Goal: Transaction & Acquisition: Book appointment/travel/reservation

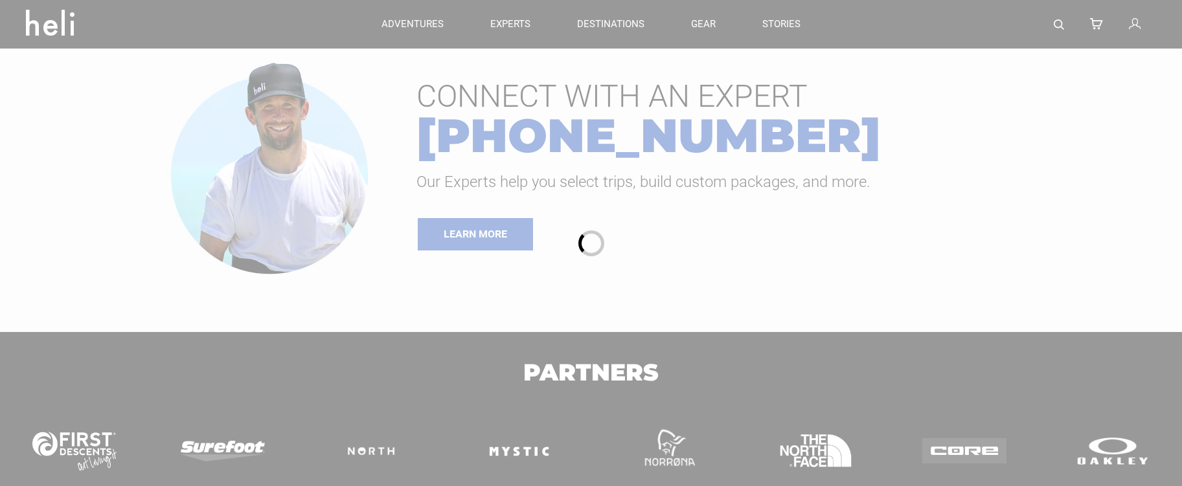
type input "Bike"
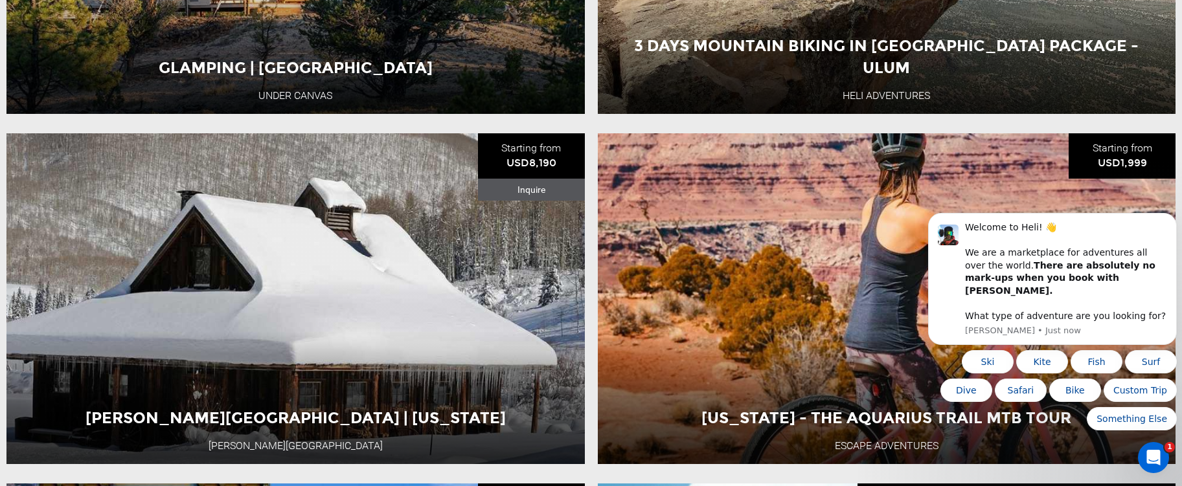
scroll to position [842, 0]
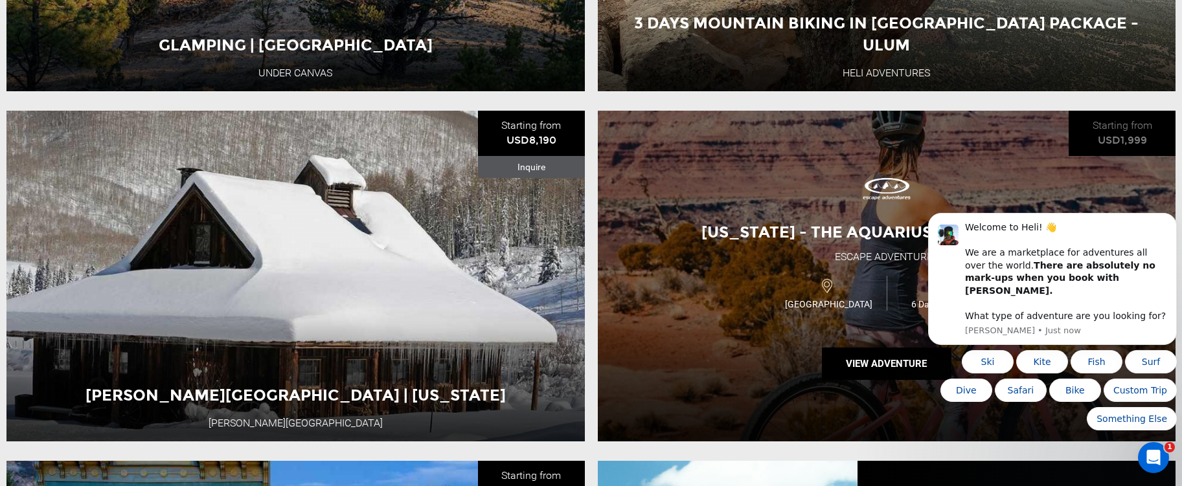
click at [747, 333] on div "[US_STATE] - The Aquarius Trail MTB Tour Escape Adventures USA 6 Day Adventure …" at bounding box center [887, 276] width 578 height 331
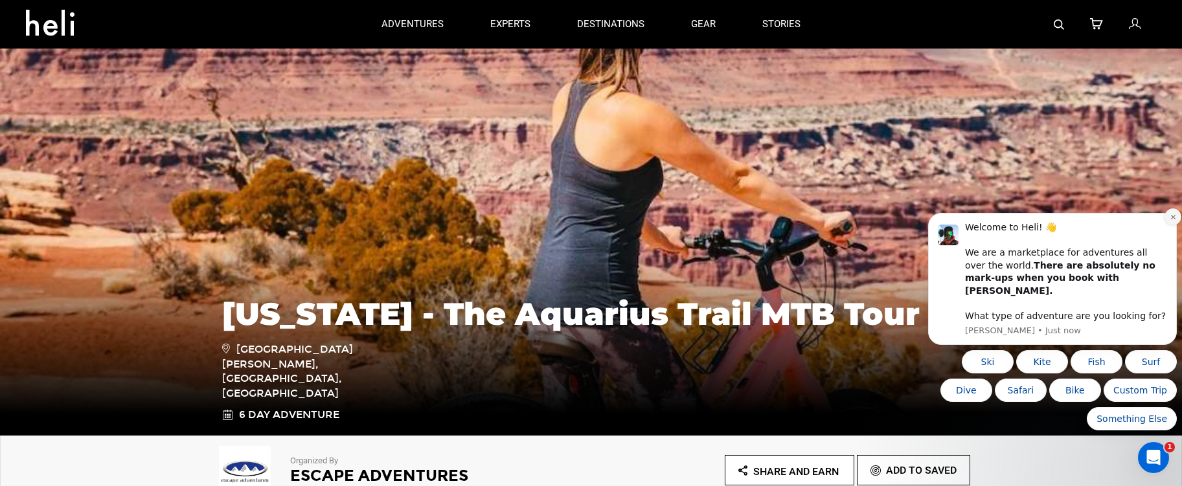
click at [1171, 219] on icon "Dismiss notification" at bounding box center [1173, 216] width 5 height 5
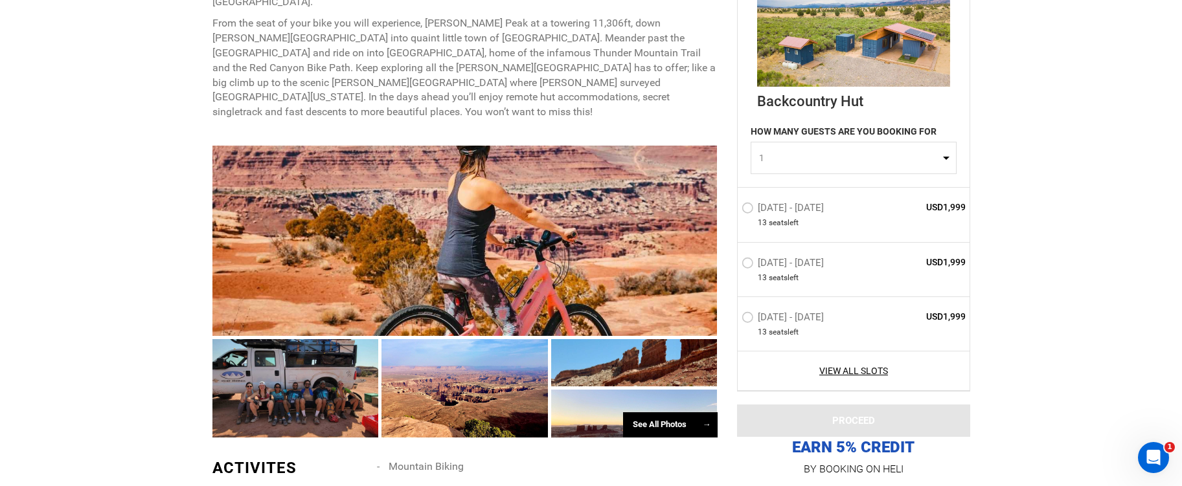
scroll to position [648, 0]
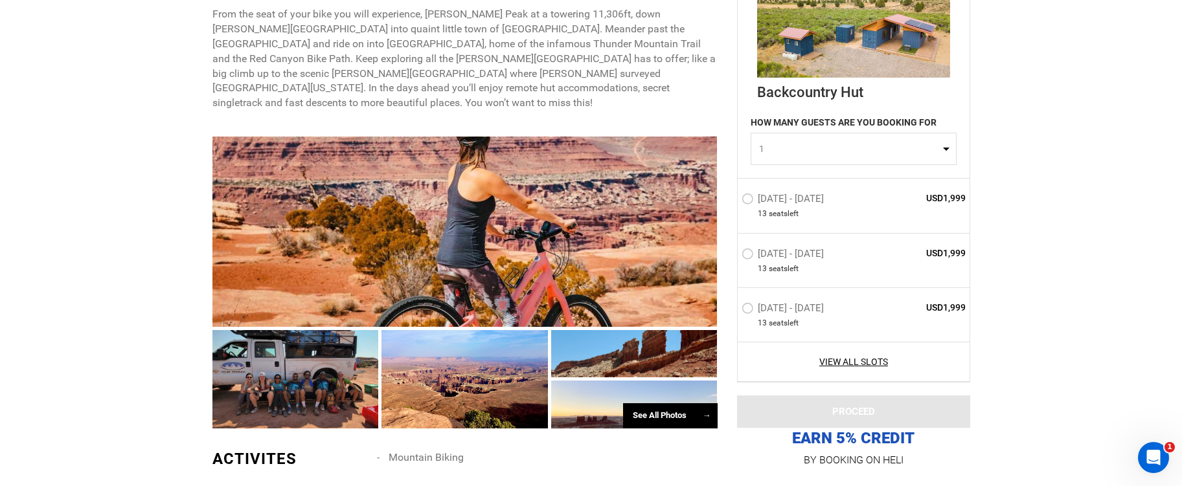
click at [661, 404] on div "See All Photos →" at bounding box center [670, 416] width 95 height 25
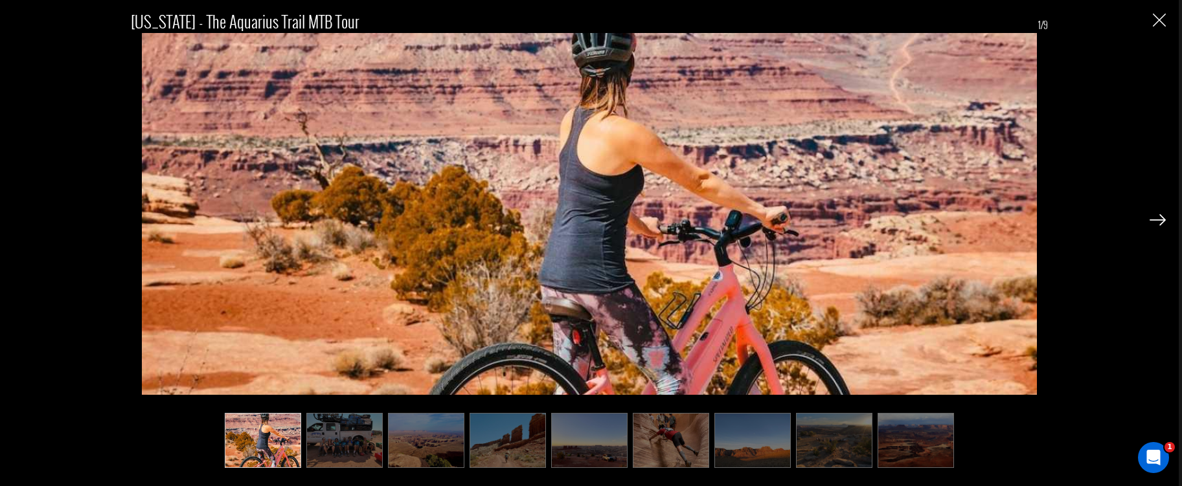
scroll to position [842, 0]
click at [683, 449] on img at bounding box center [671, 440] width 76 height 54
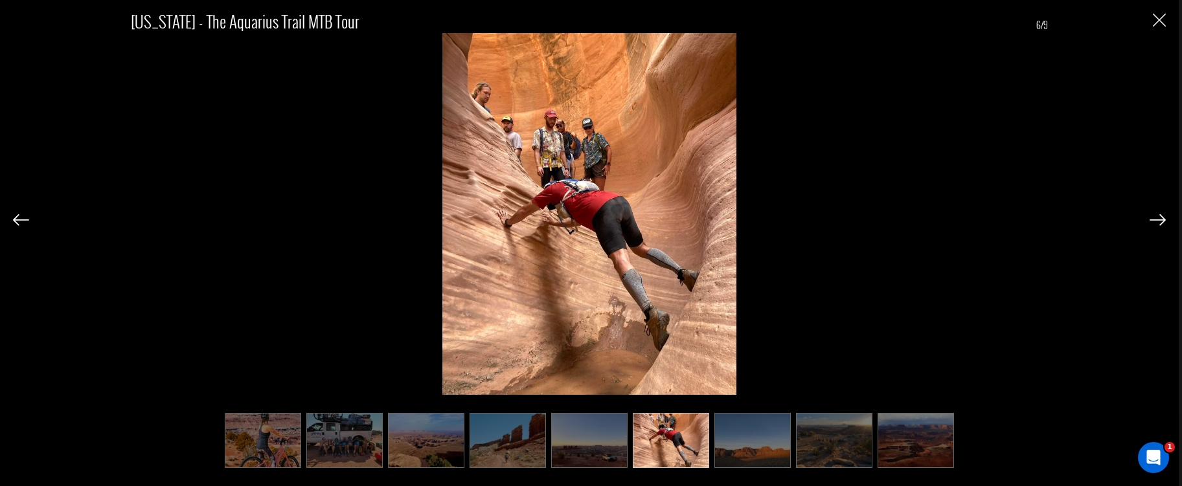
click at [748, 446] on img at bounding box center [753, 440] width 76 height 54
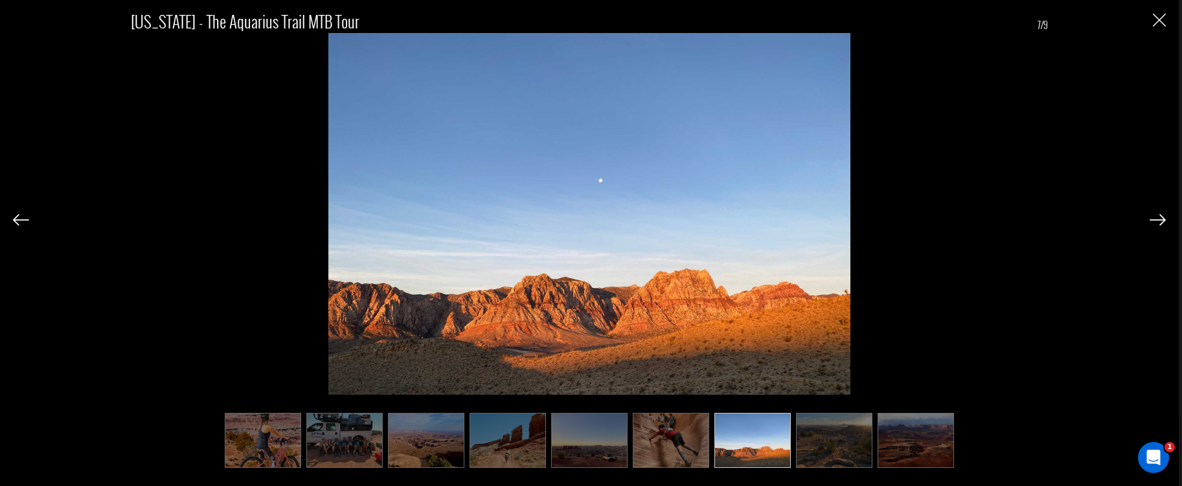
click at [814, 440] on img at bounding box center [834, 440] width 76 height 54
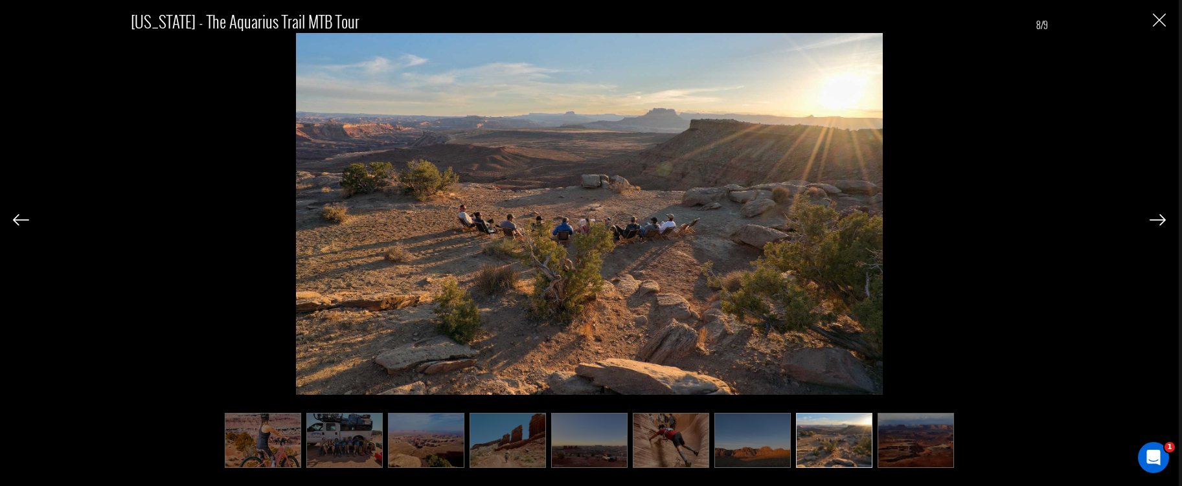
click at [922, 442] on img at bounding box center [916, 440] width 76 height 54
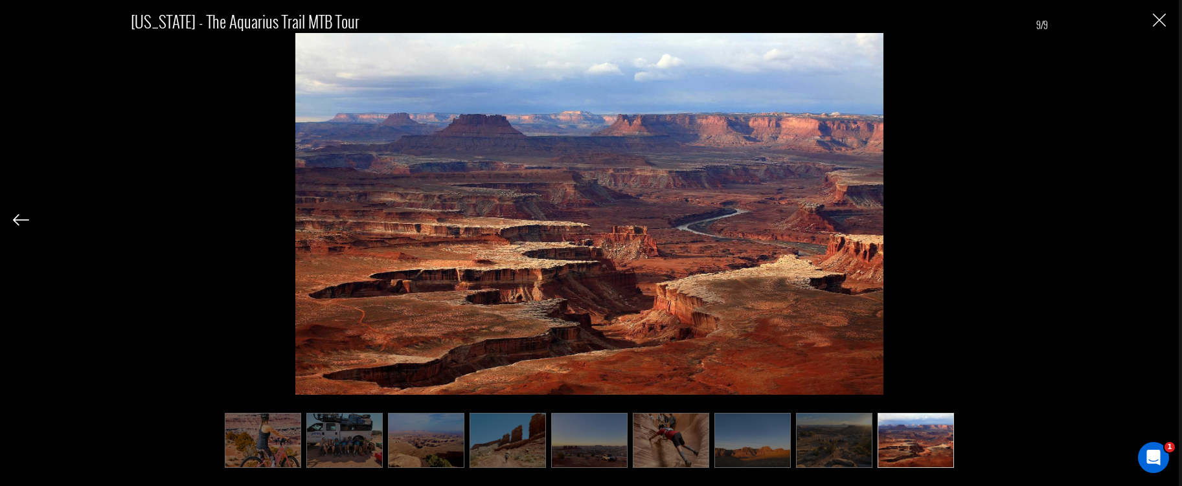
scroll to position [1101, 0]
click at [1158, 17] on img "Close" at bounding box center [1159, 20] width 13 height 13
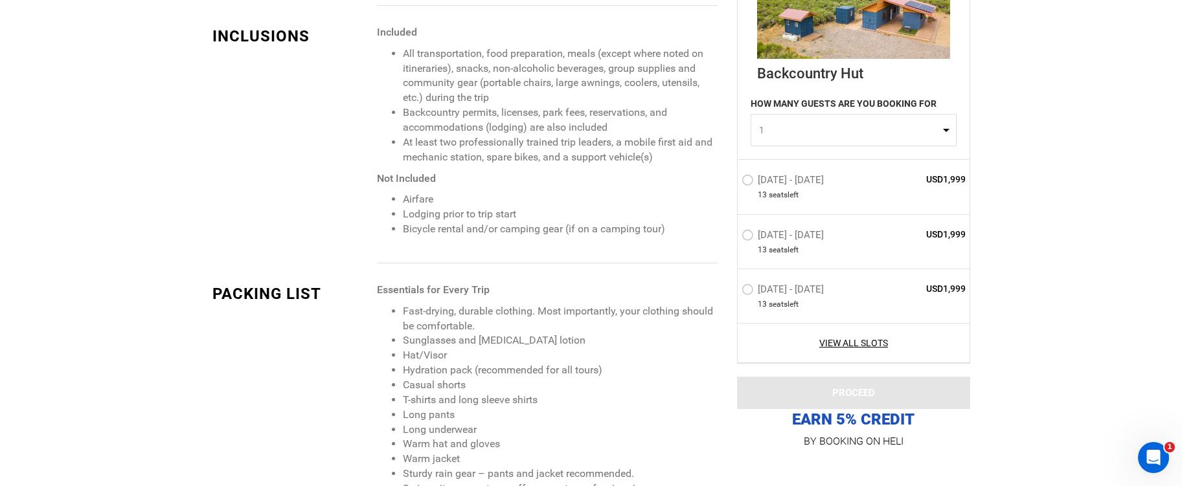
scroll to position [1231, 0]
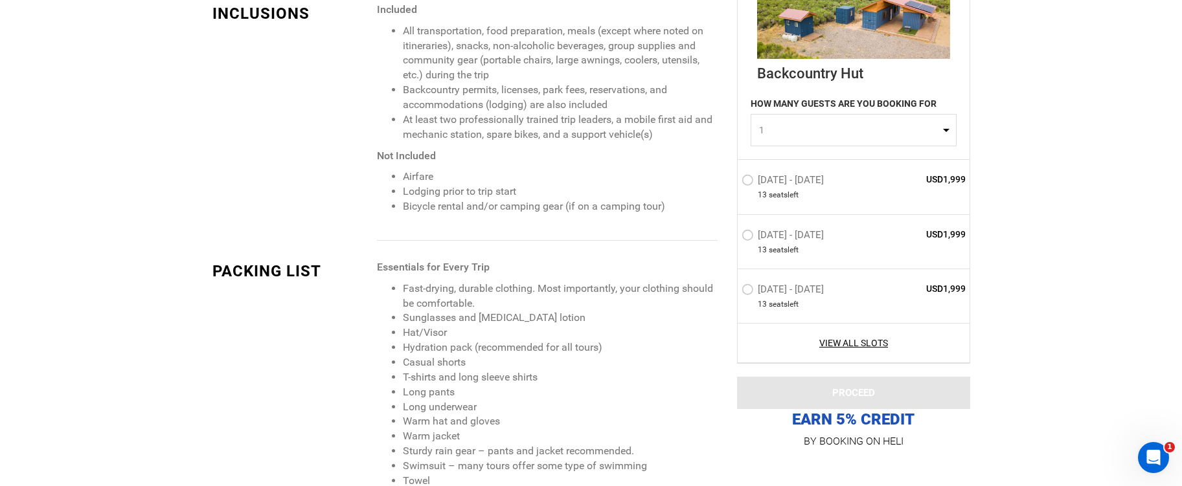
click at [934, 130] on span "1" at bounding box center [849, 130] width 181 height 13
click at [763, 190] on link "5" at bounding box center [853, 190] width 205 height 23
select select "5"
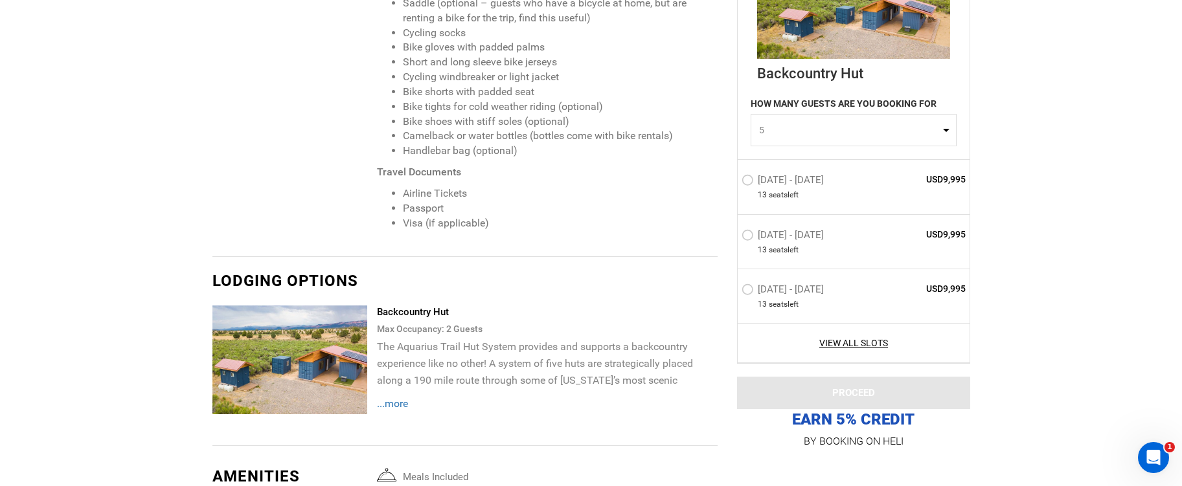
scroll to position [2138, 0]
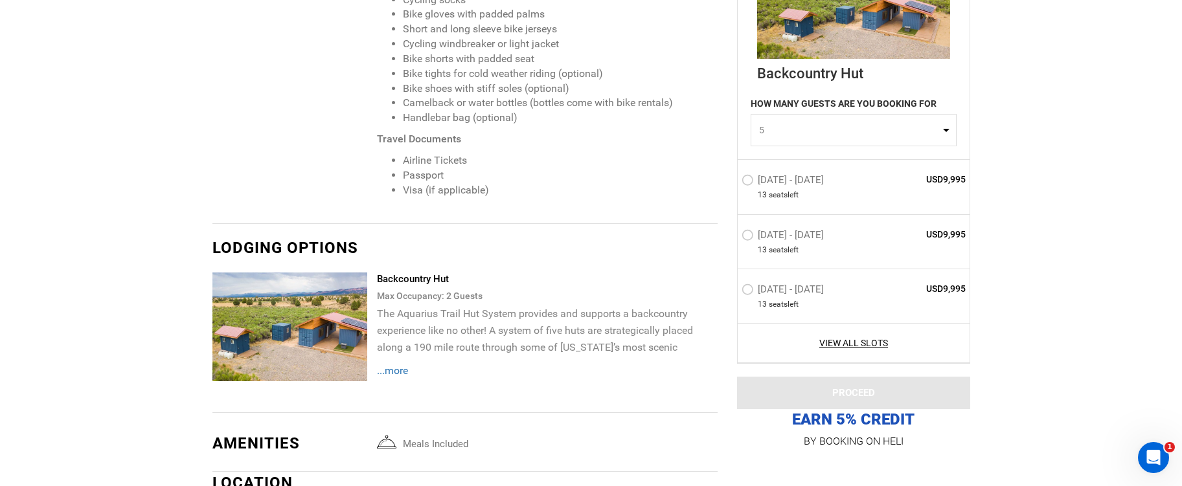
click at [401, 365] on span "...more" at bounding box center [392, 371] width 31 height 12
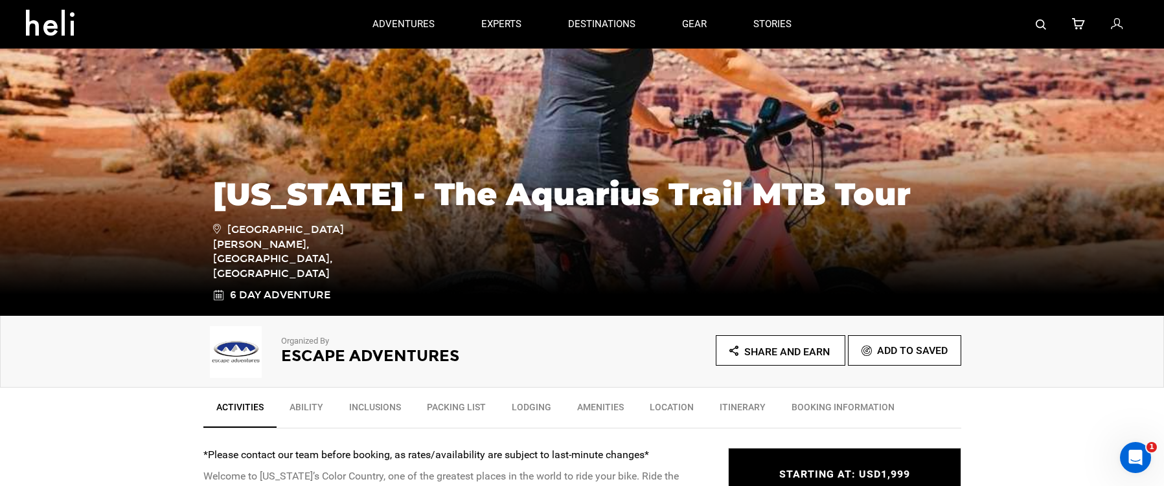
scroll to position [0, 0]
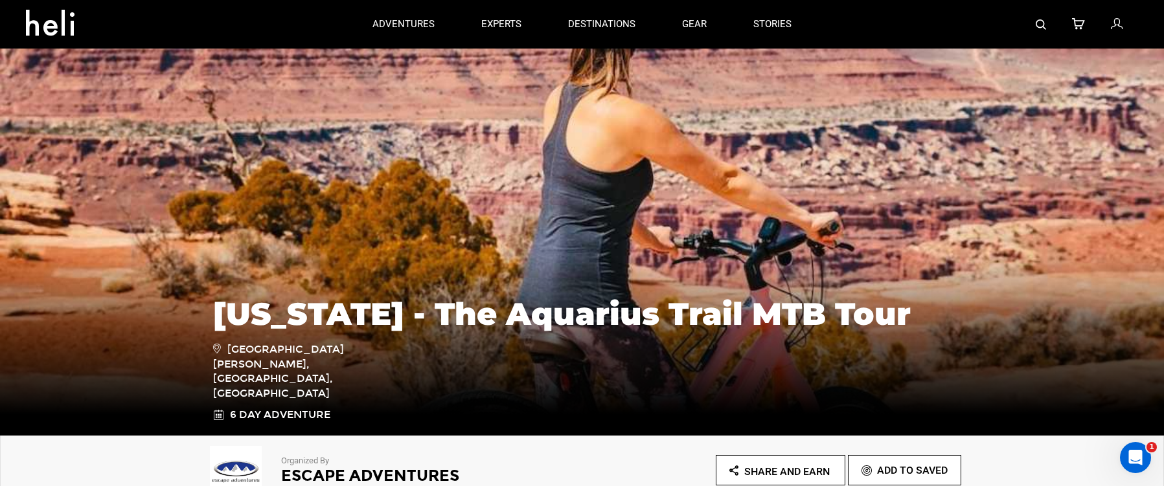
type input "Bike"
